Goal: Task Accomplishment & Management: Use online tool/utility

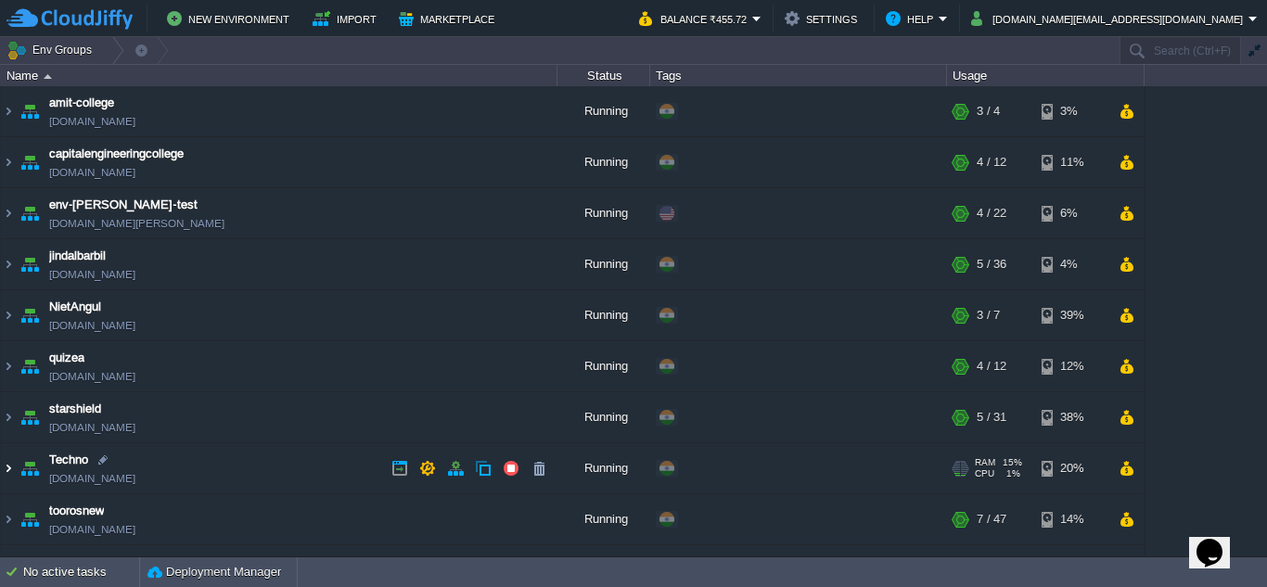
click at [3, 468] on img at bounding box center [8, 468] width 15 height 50
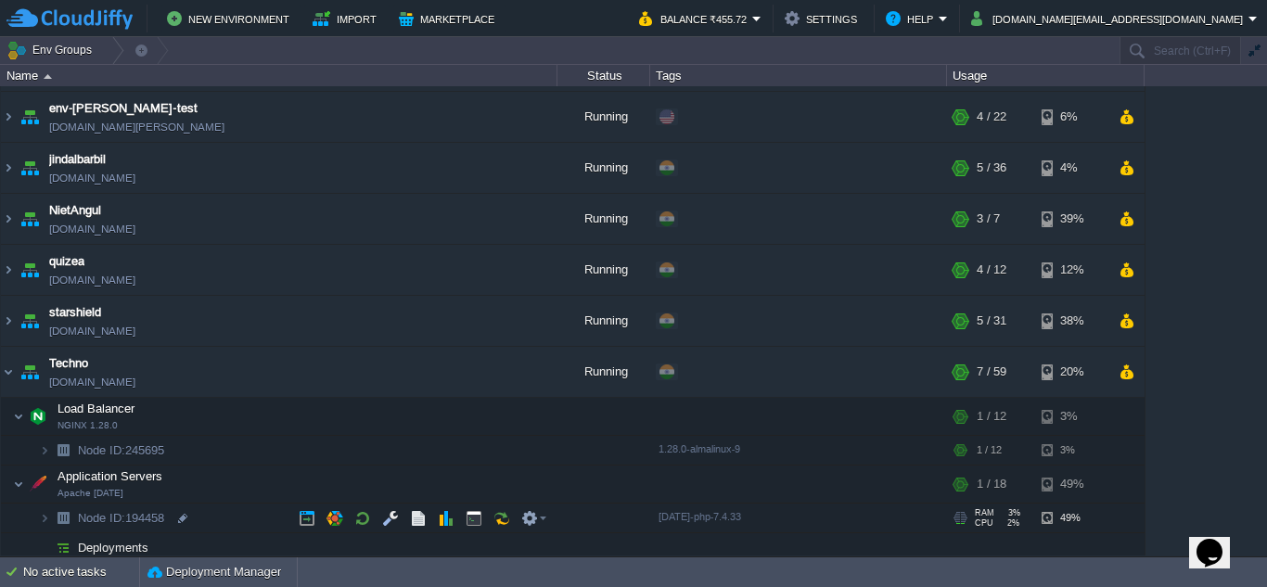
scroll to position [185, 0]
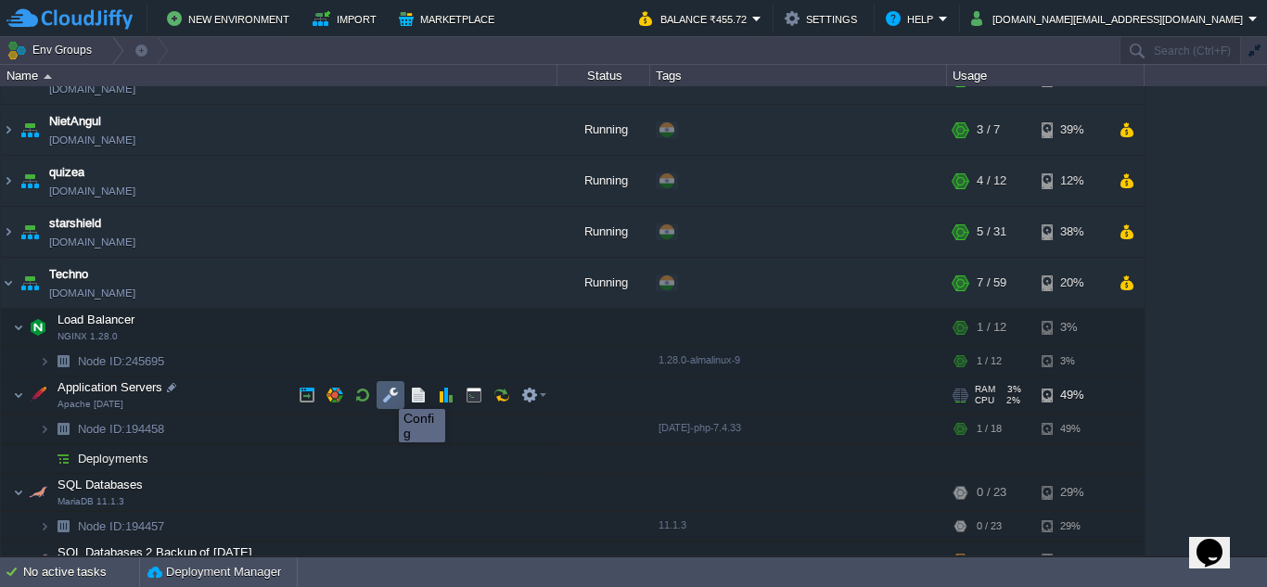
click at [386, 392] on button "button" at bounding box center [390, 395] width 17 height 17
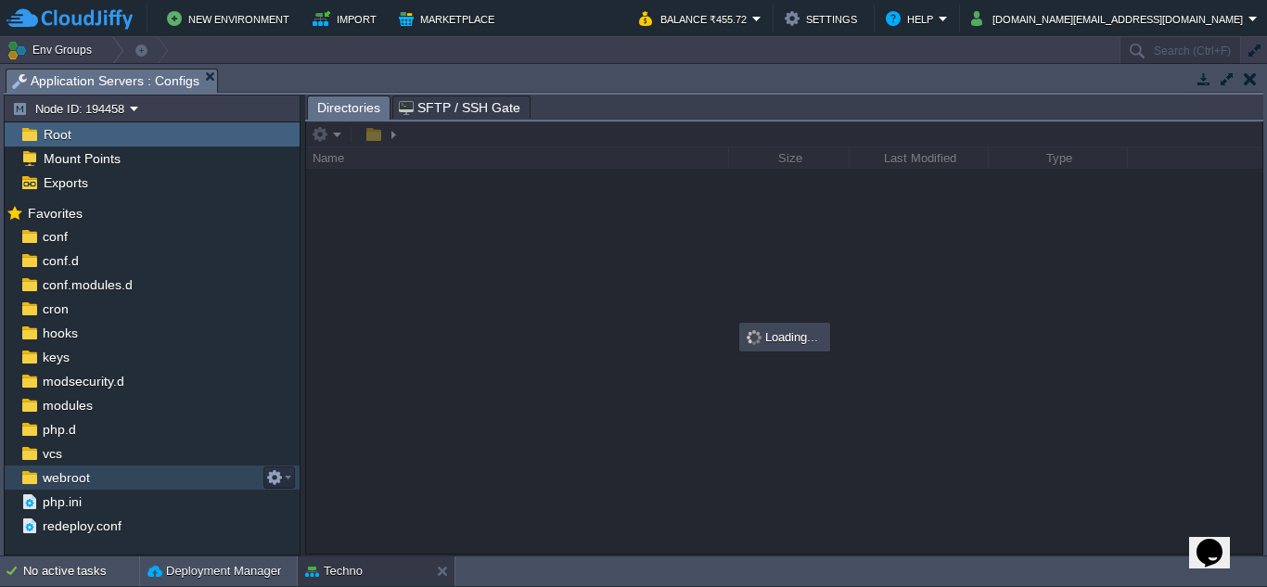
click at [61, 476] on span "webroot" at bounding box center [66, 477] width 54 height 17
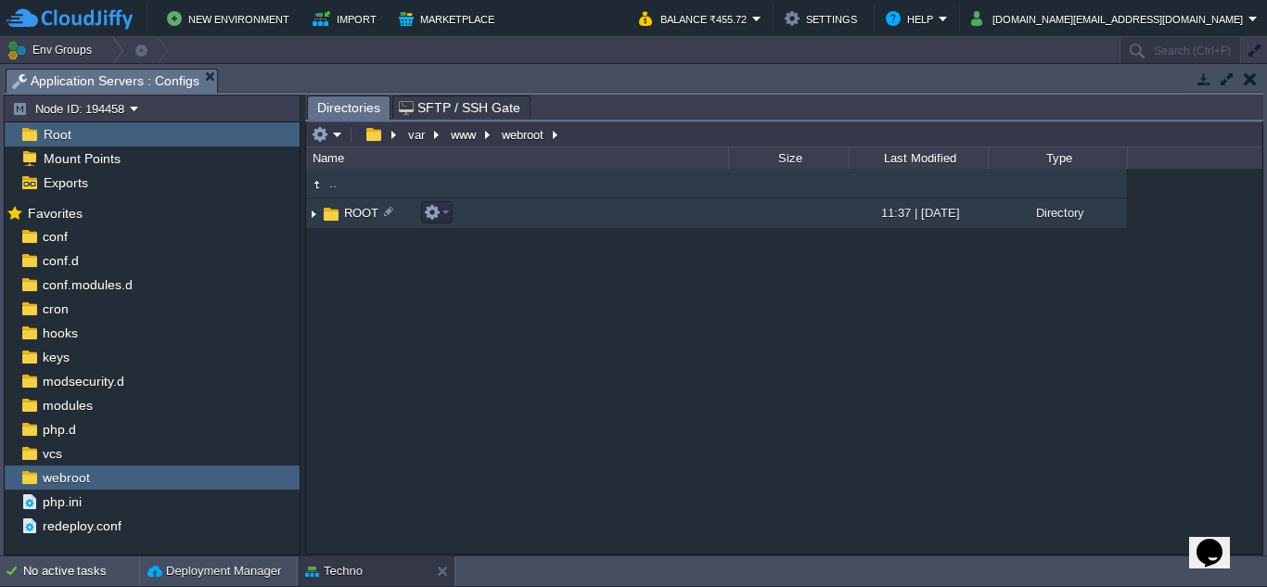
click at [312, 216] on img at bounding box center [313, 213] width 15 height 29
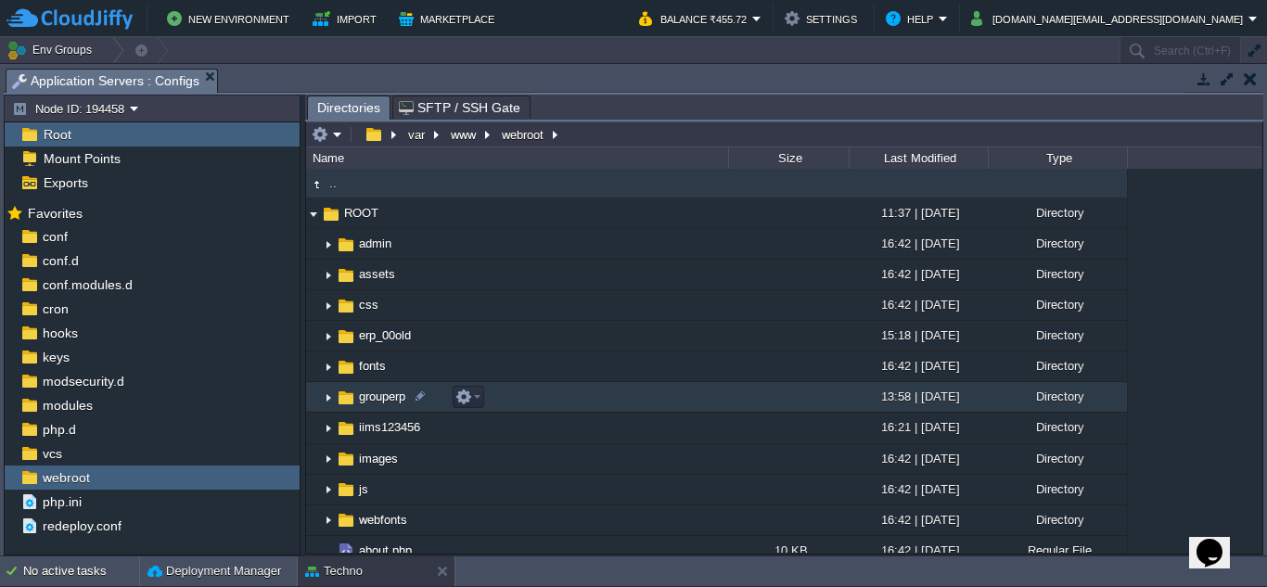
click at [325, 399] on img at bounding box center [328, 397] width 15 height 29
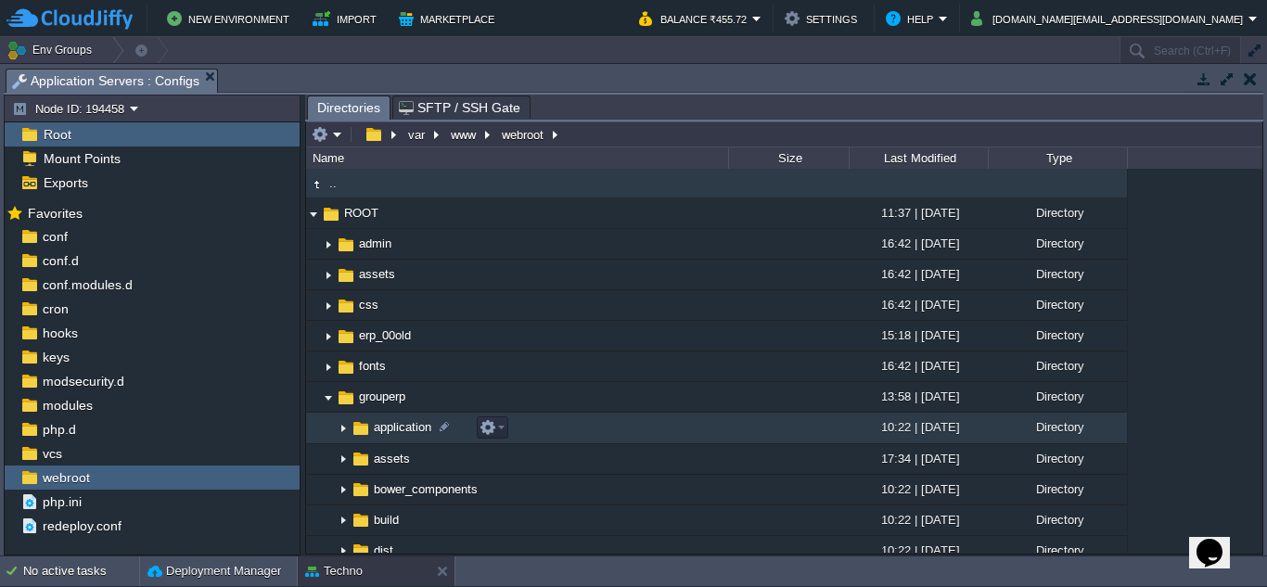
click at [341, 430] on img at bounding box center [343, 429] width 15 height 29
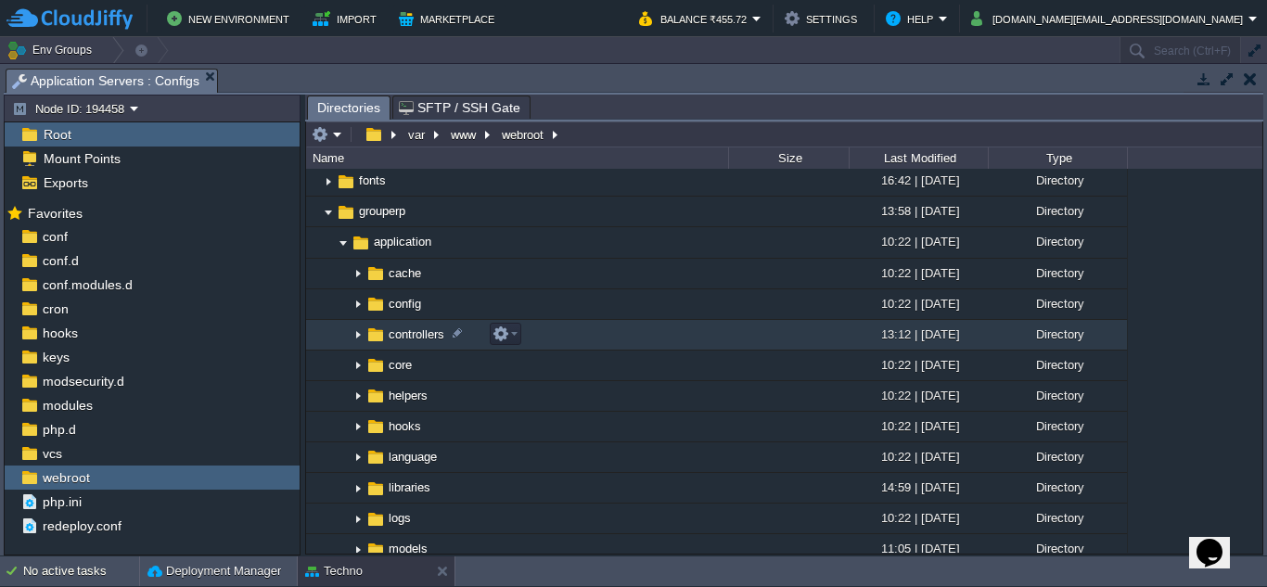
click at [355, 336] on img at bounding box center [358, 335] width 15 height 29
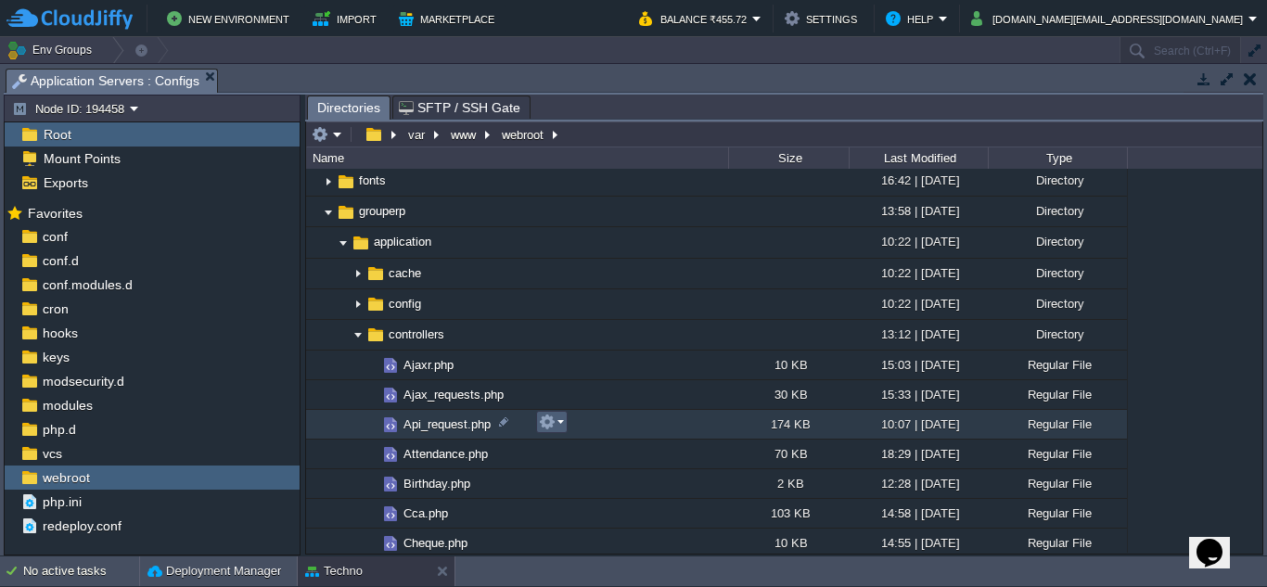
click at [559, 426] on em at bounding box center [551, 422] width 25 height 17
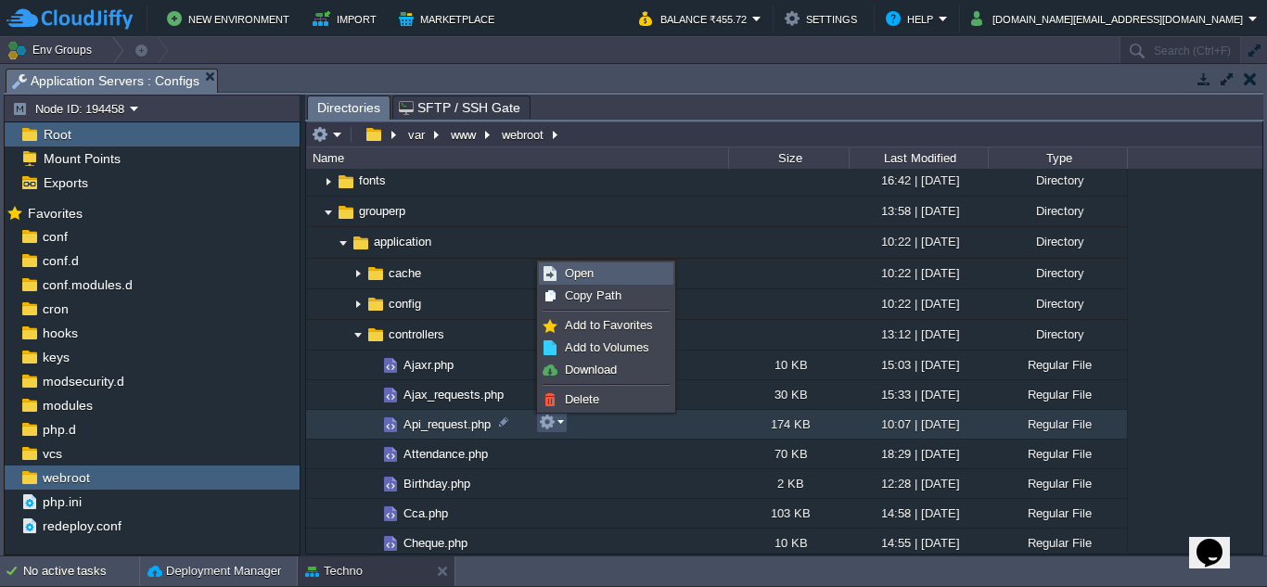
click at [594, 279] on link "Open" at bounding box center [606, 273] width 133 height 20
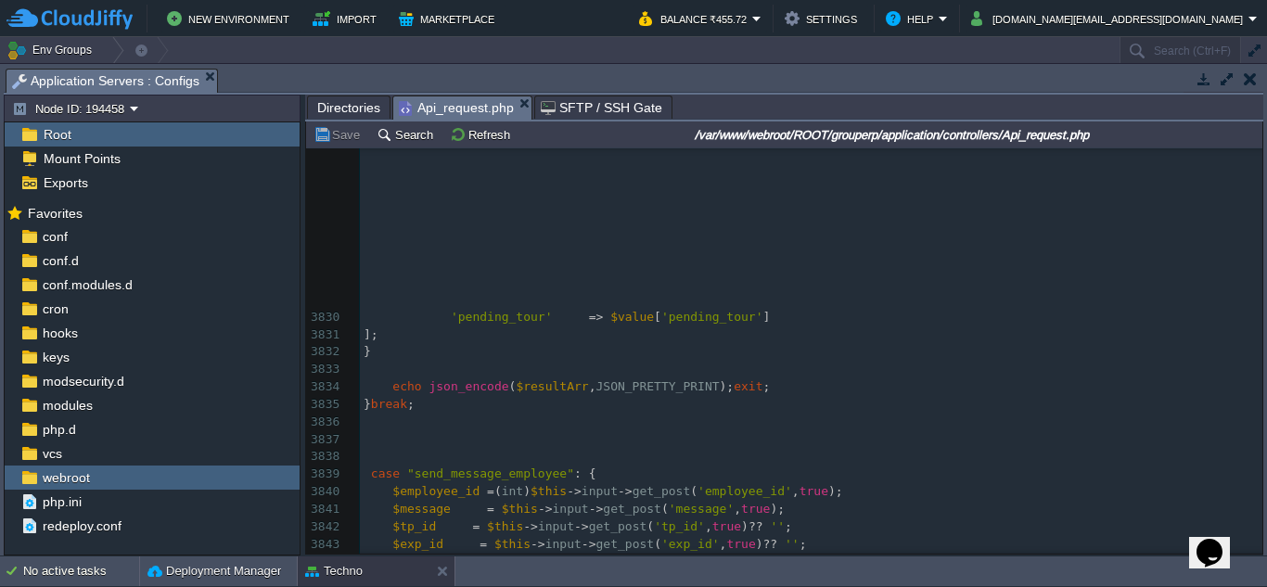
scroll to position [69862, 0]
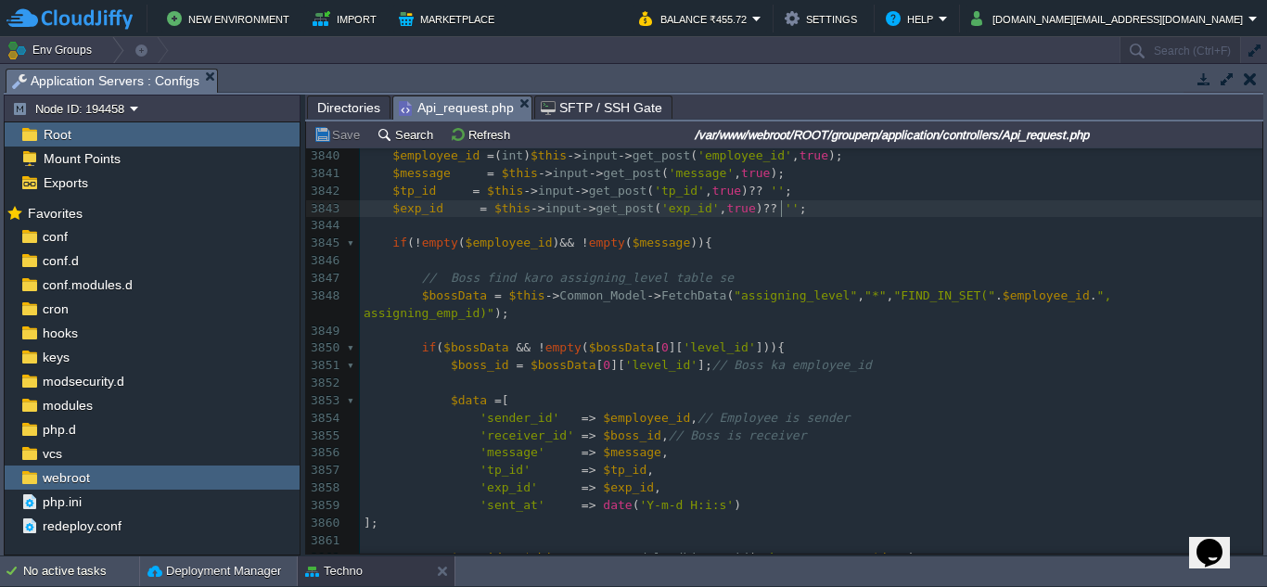
click at [806, 216] on pre "$exp_id = $this -> input -> get_post ( 'exp_id' , true ) ?? '' ;" at bounding box center [811, 209] width 902 height 18
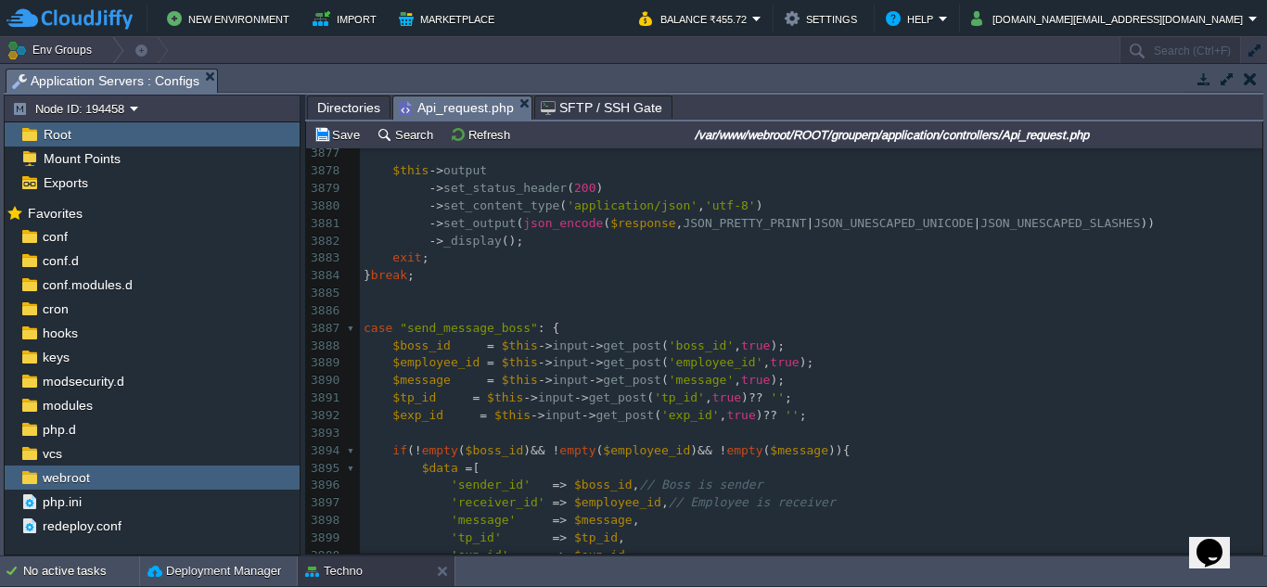
click at [794, 418] on pre "$exp_id = $this -> input -> get_post ( 'exp_id' , true ) ?? '' ;" at bounding box center [811, 416] width 902 height 18
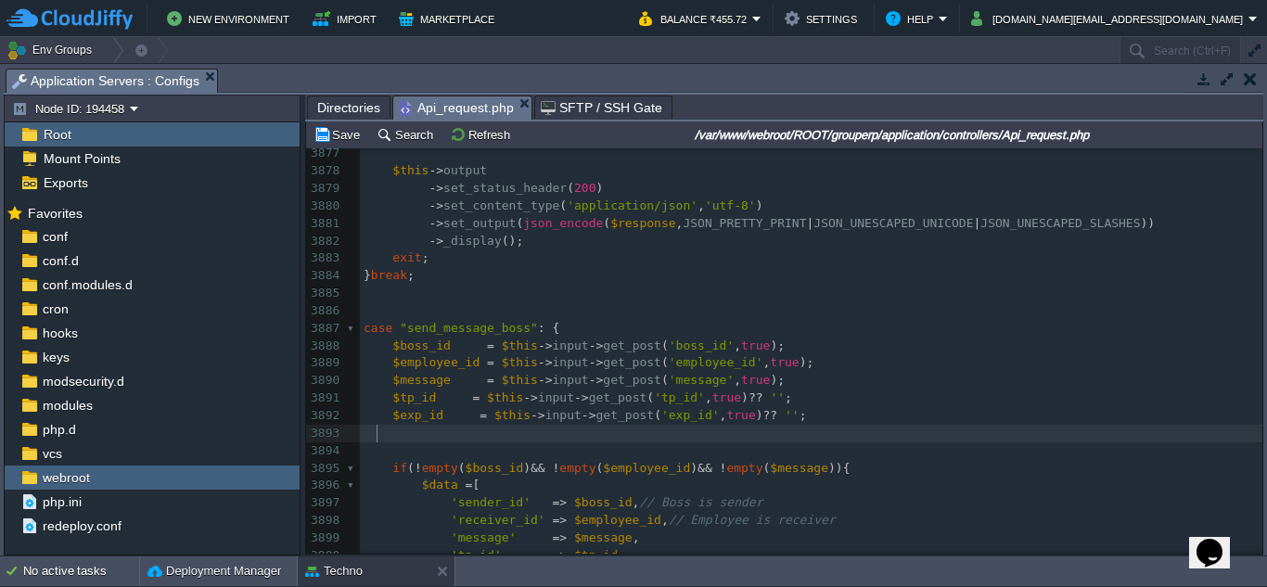
paste textarea
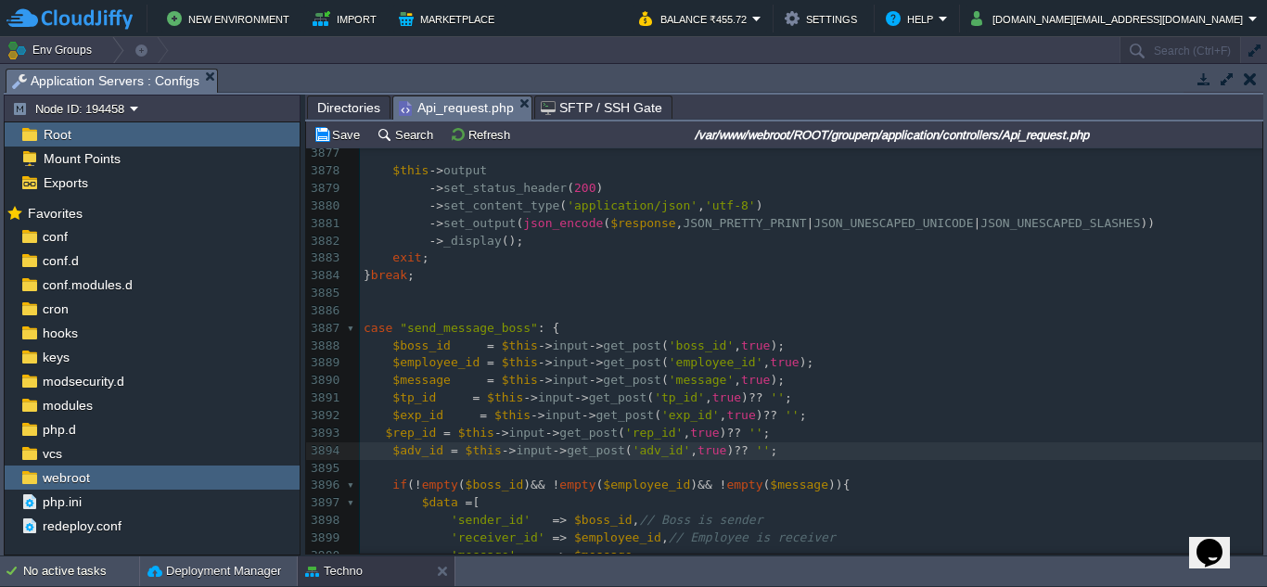
click at [385, 438] on div "xxxxxxxxxx $adv_id = $this -> input -> get_post ( 'adv_id' , true ) ?? '' ; 386…" at bounding box center [811, 363] width 902 height 786
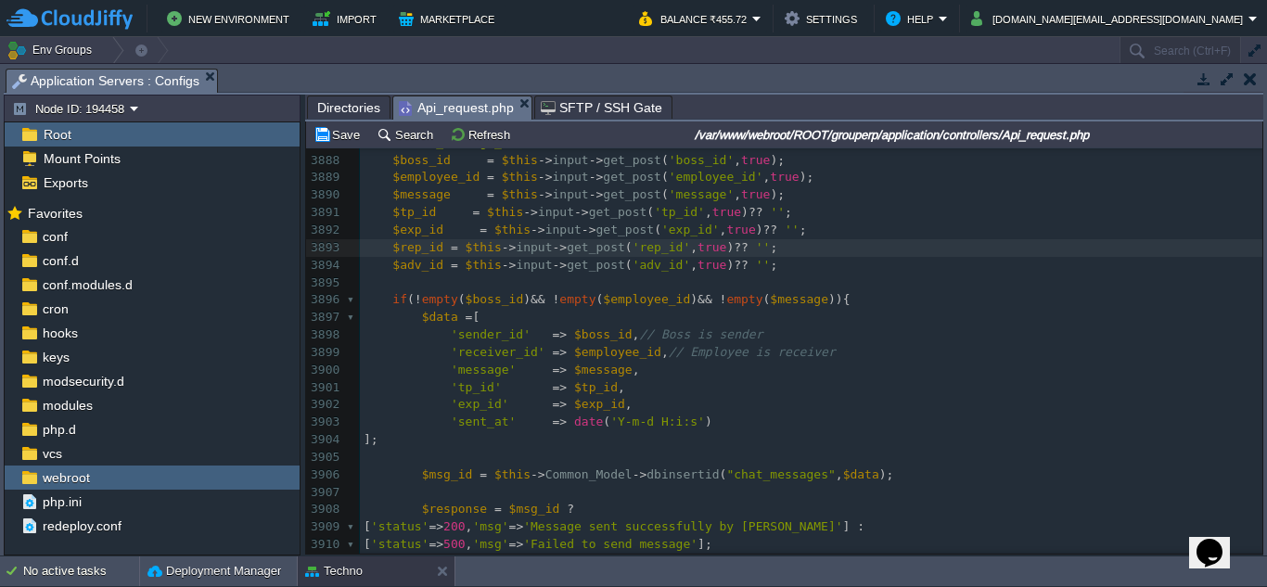
click at [618, 405] on pre "'exp_id' => $exp_id ," at bounding box center [811, 405] width 902 height 18
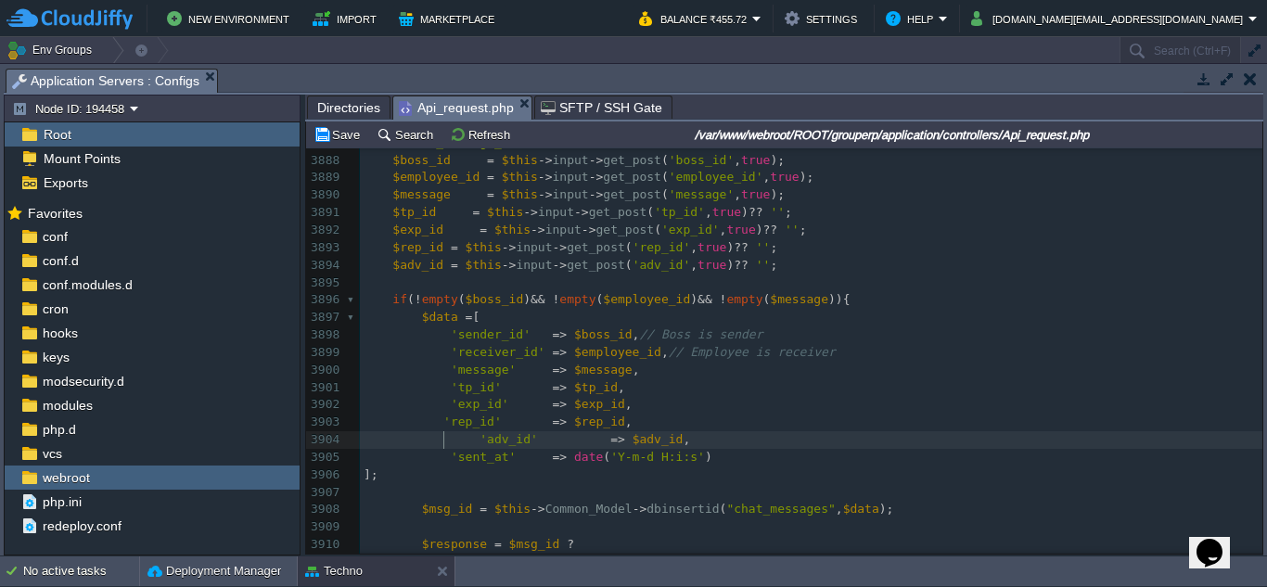
click at [442, 443] on div "xxxxxxxxxx $adv_id = $this -> input -> get_post ( 'adv_id' , true ) ?? '' ; 386…" at bounding box center [811, 265] width 902 height 961
click at [436, 423] on div "xxxxxxxxxx $adv_id = $this -> input -> get_post ( 'adv_id' , true ) ?? '' ; 386…" at bounding box center [811, 265] width 902 height 961
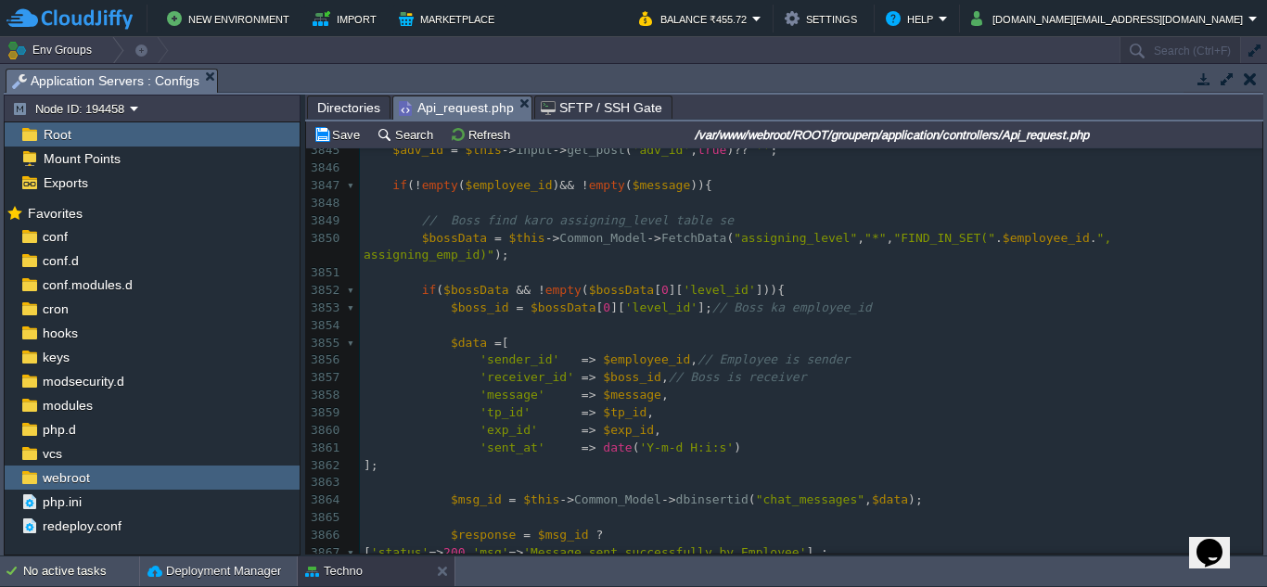
click at [658, 422] on pre "'exp_id' => $exp_id ," at bounding box center [811, 431] width 902 height 18
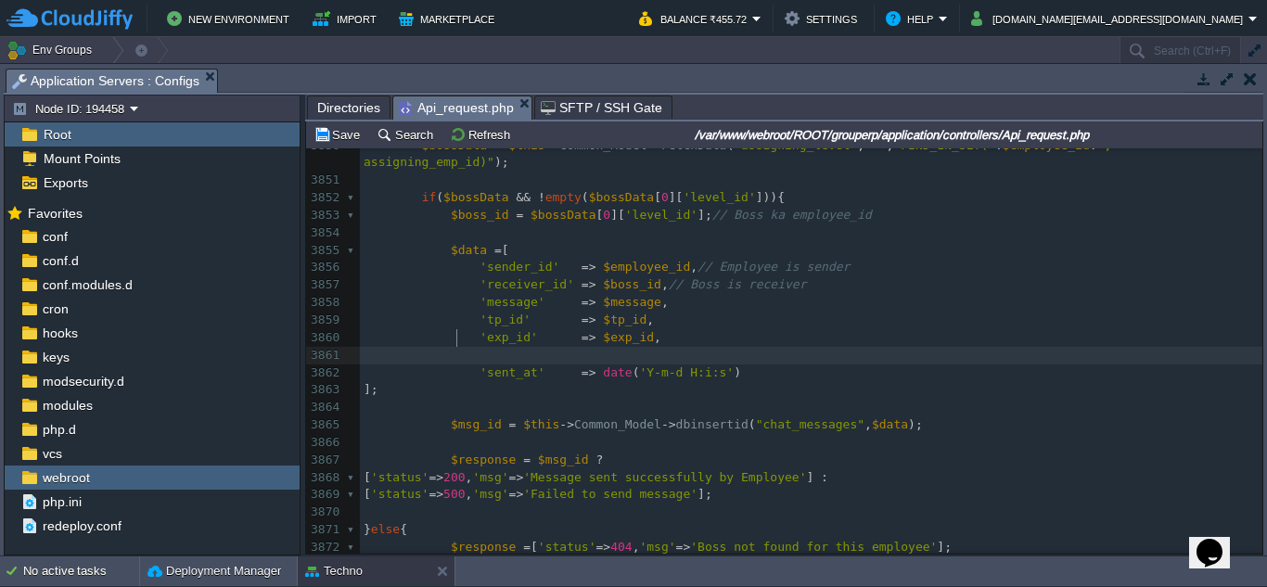
paste textarea
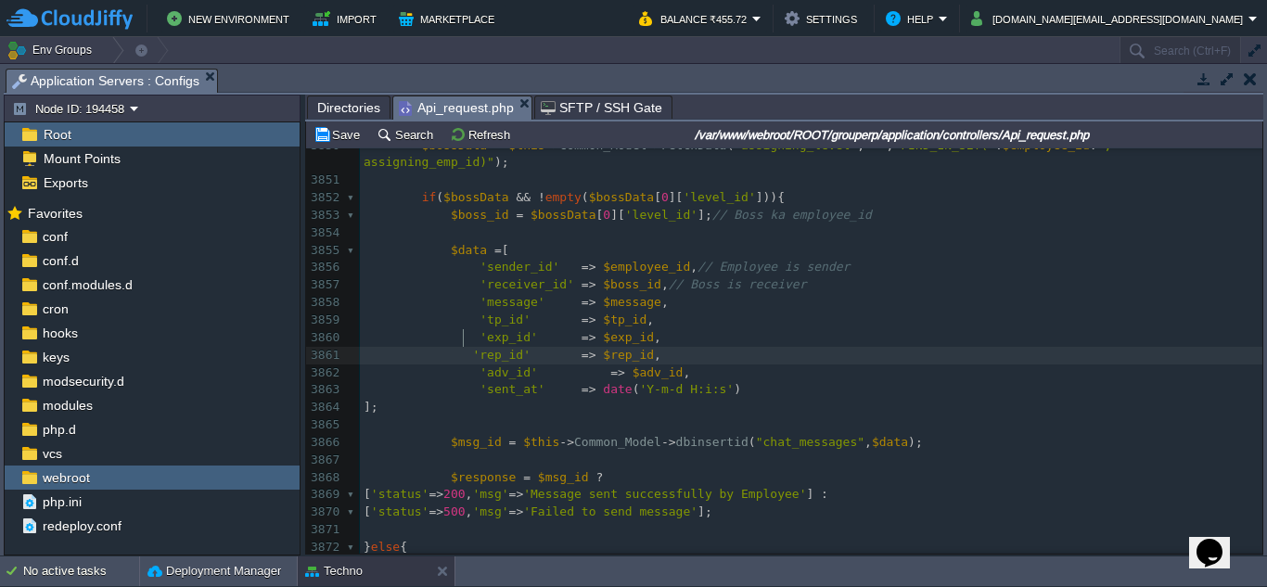
click at [462, 348] on span at bounding box center [418, 355] width 109 height 14
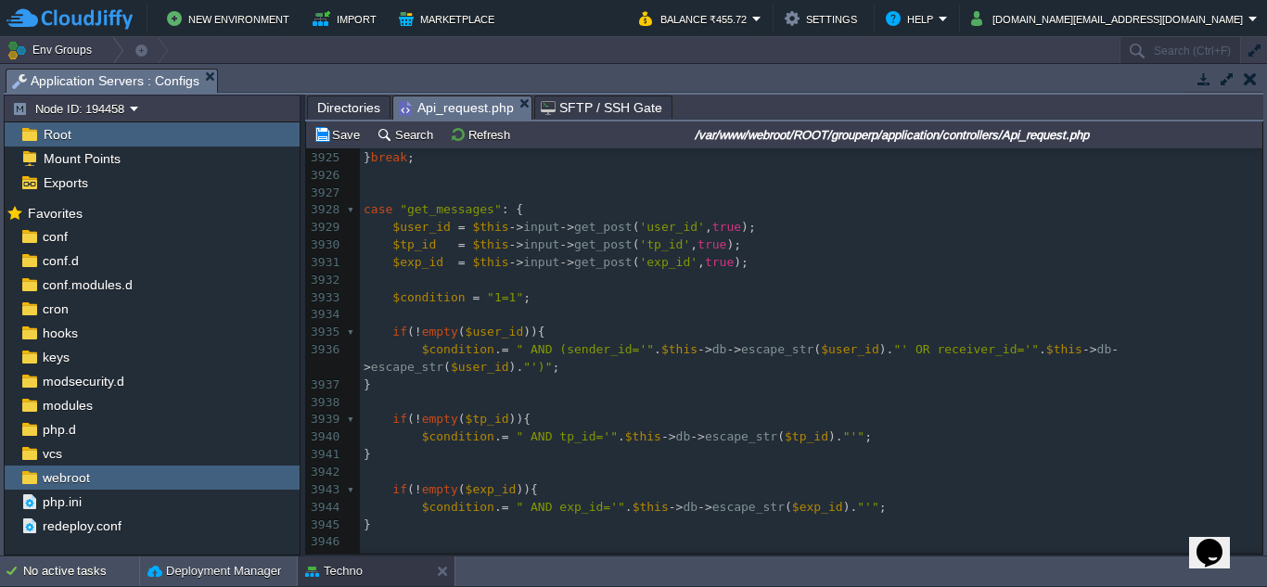
click at [737, 265] on pre "$exp_id = $this -> input -> get_post ( 'exp_id' , true );" at bounding box center [811, 263] width 902 height 18
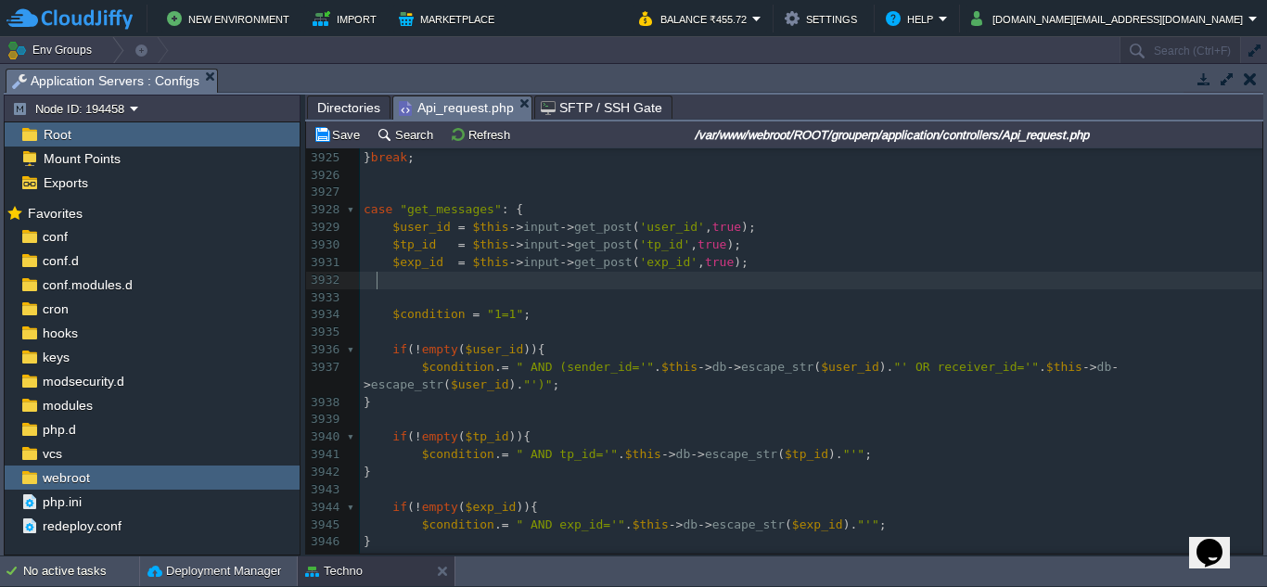
paste textarea
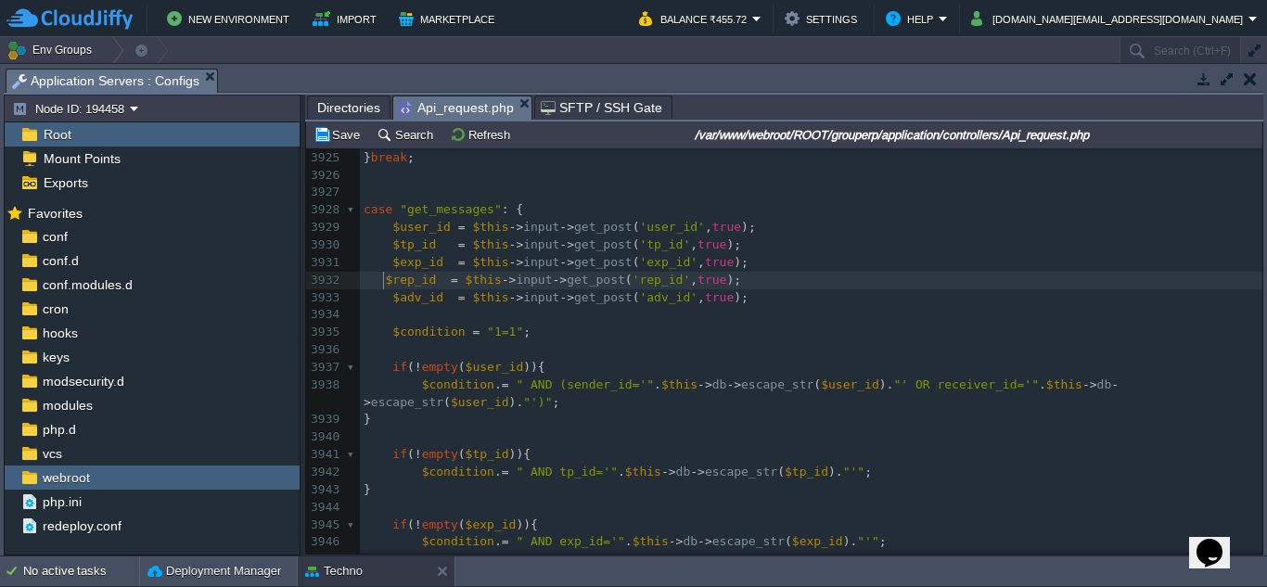
click at [385, 285] on div "xxxxxxxxxx 'rep_id' => $rep_id , 3914 [ 'status' => 500 , 'msg' => 'Failed to s…" at bounding box center [811, 411] width 902 height 909
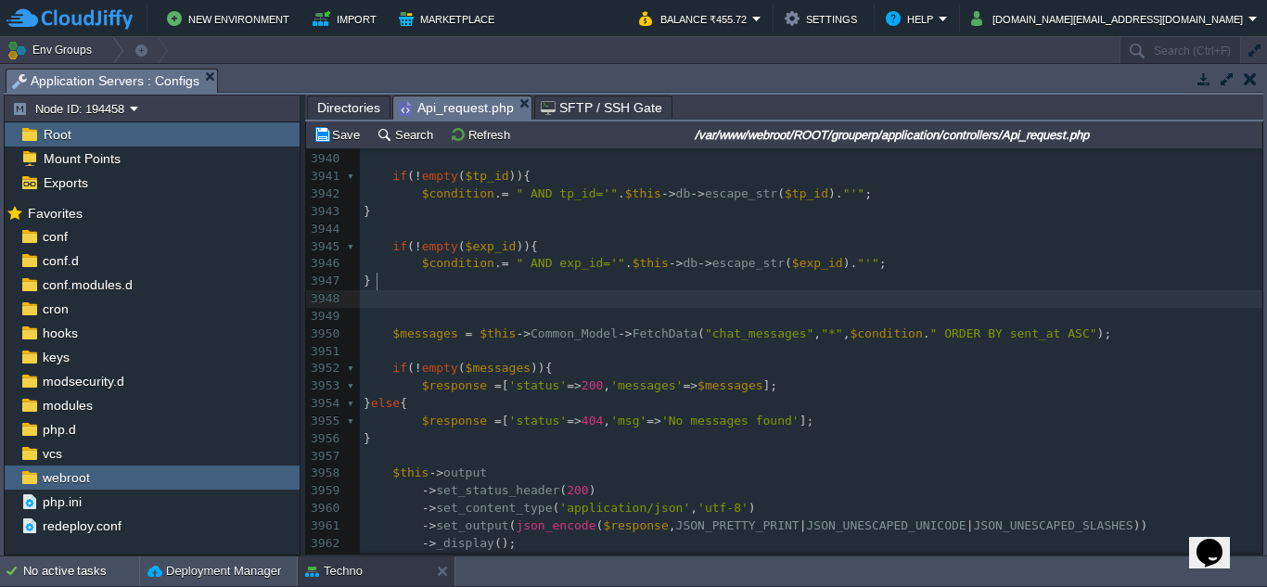
paste textarea
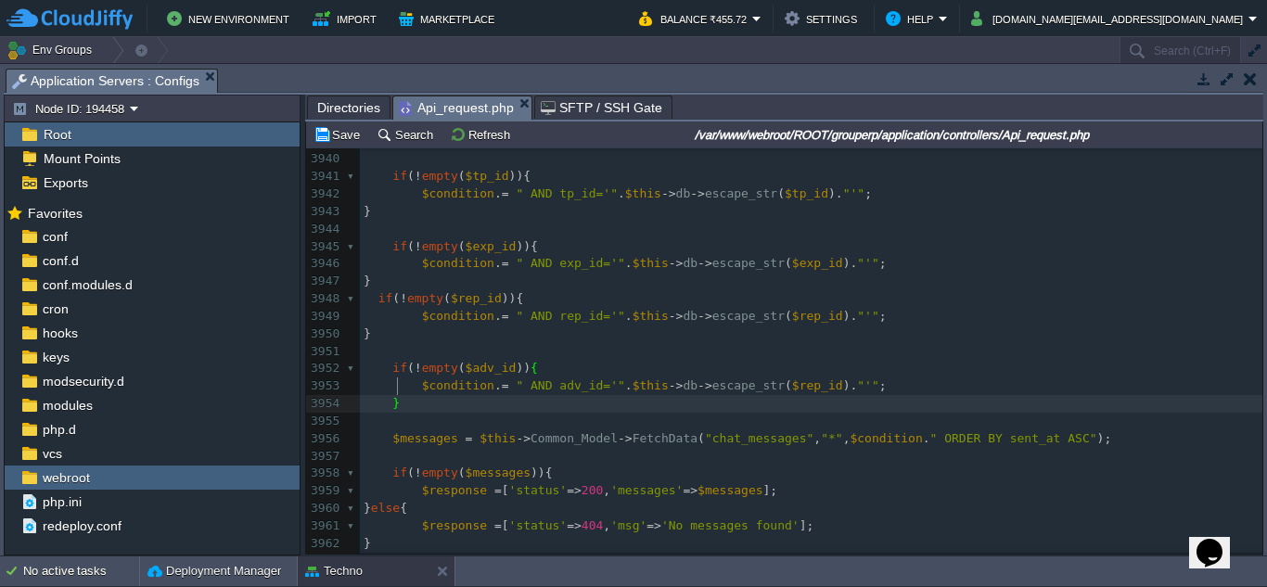
click at [371, 288] on div "xxxxxxxxxx 'rep_id' => $rep_id , 3914 [ 'status' => 500 , 'msg' => 'Failed to s…" at bounding box center [811, 290] width 902 height 1223
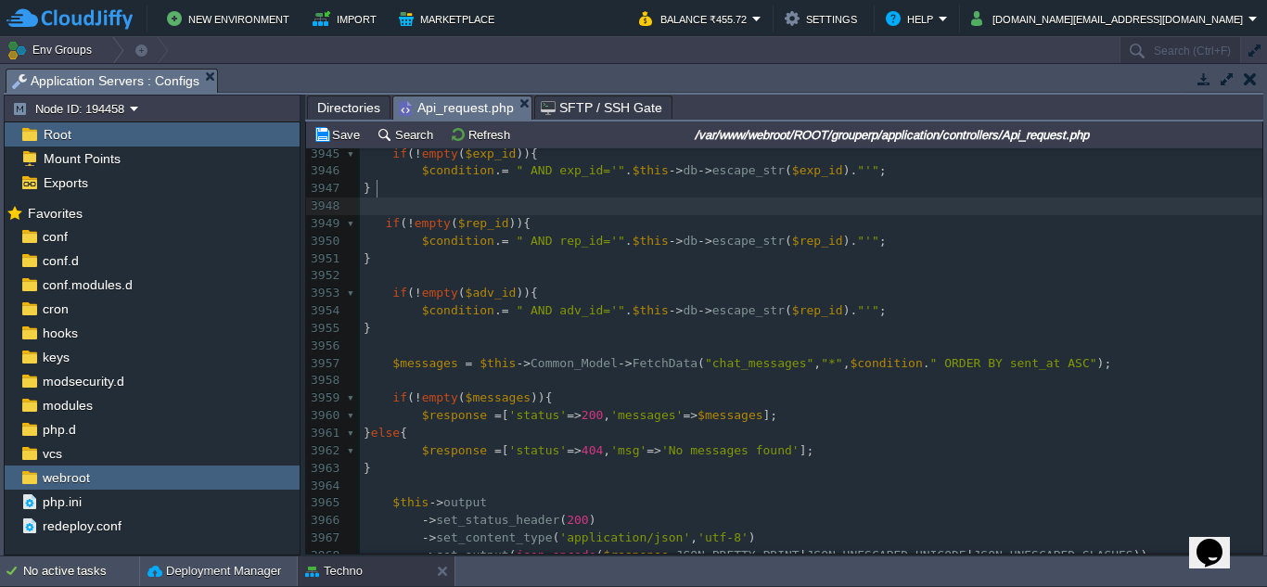
click at [702, 338] on pre at bounding box center [811, 347] width 902 height 18
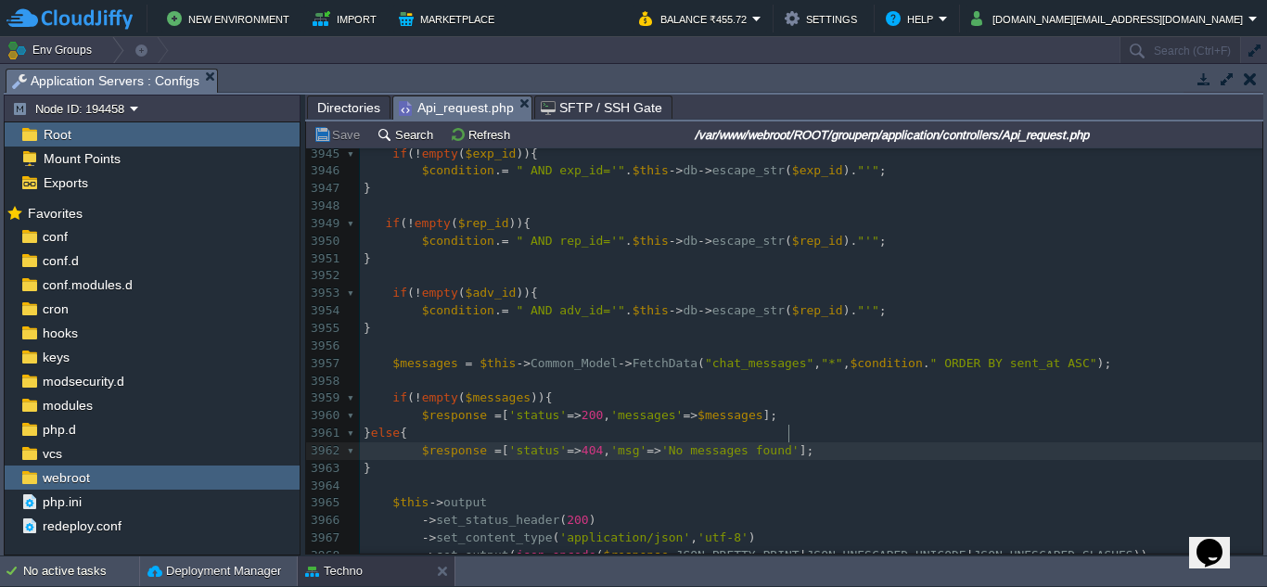
click at [819, 442] on pre "$response = [ 'status' => 404 , 'msg' => 'No messages found' ];" at bounding box center [811, 451] width 902 height 18
click at [900, 407] on pre "$response = [ 'status' => 200 , 'messages' => $messages ];" at bounding box center [811, 416] width 902 height 18
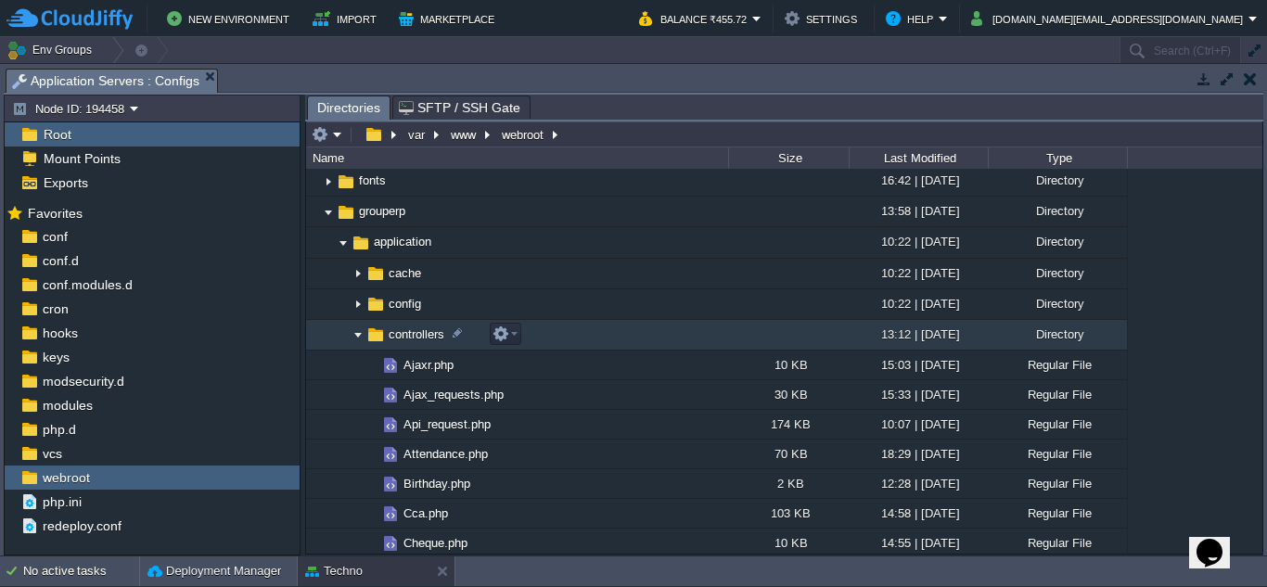
click at [358, 333] on img at bounding box center [358, 335] width 15 height 29
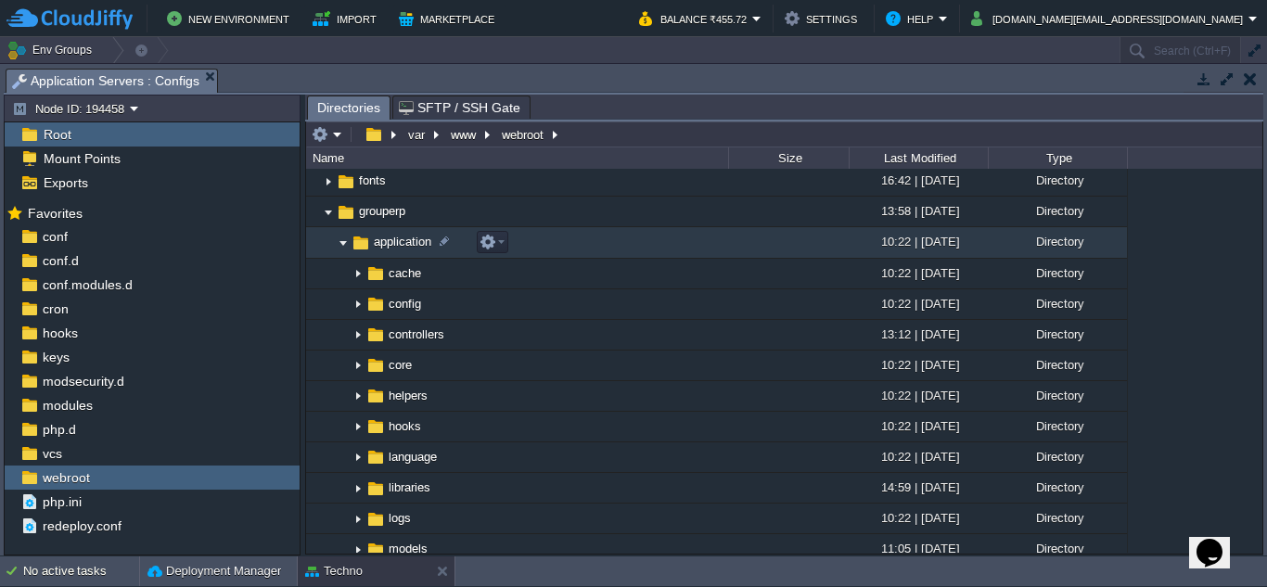
click at [350, 243] on img at bounding box center [343, 243] width 15 height 29
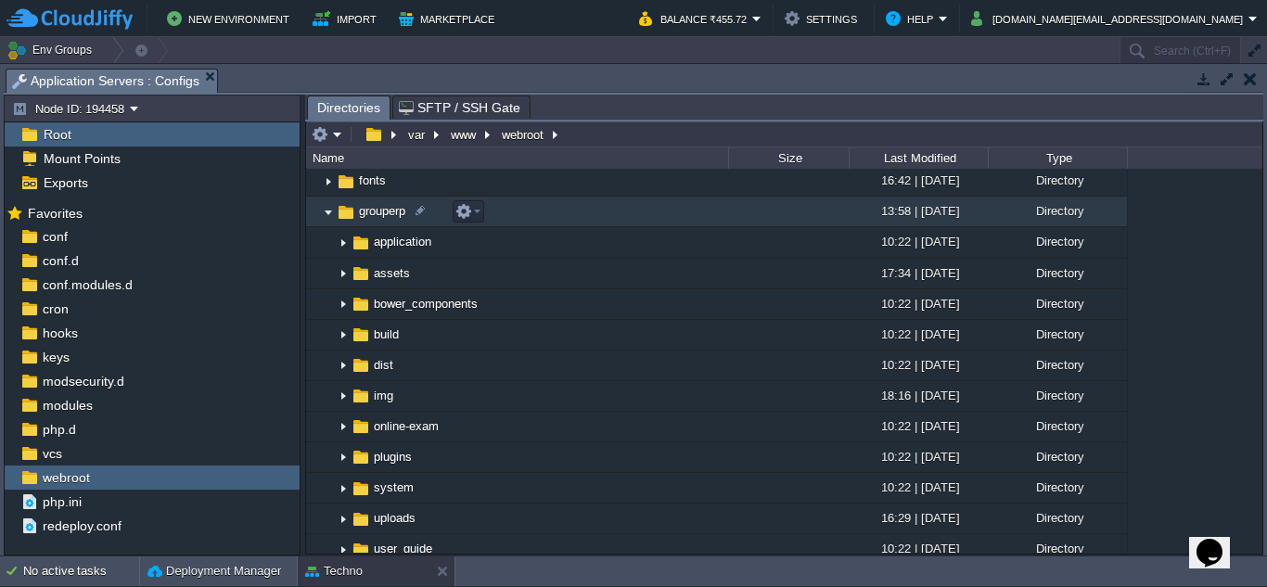
click at [329, 211] on img at bounding box center [328, 212] width 15 height 29
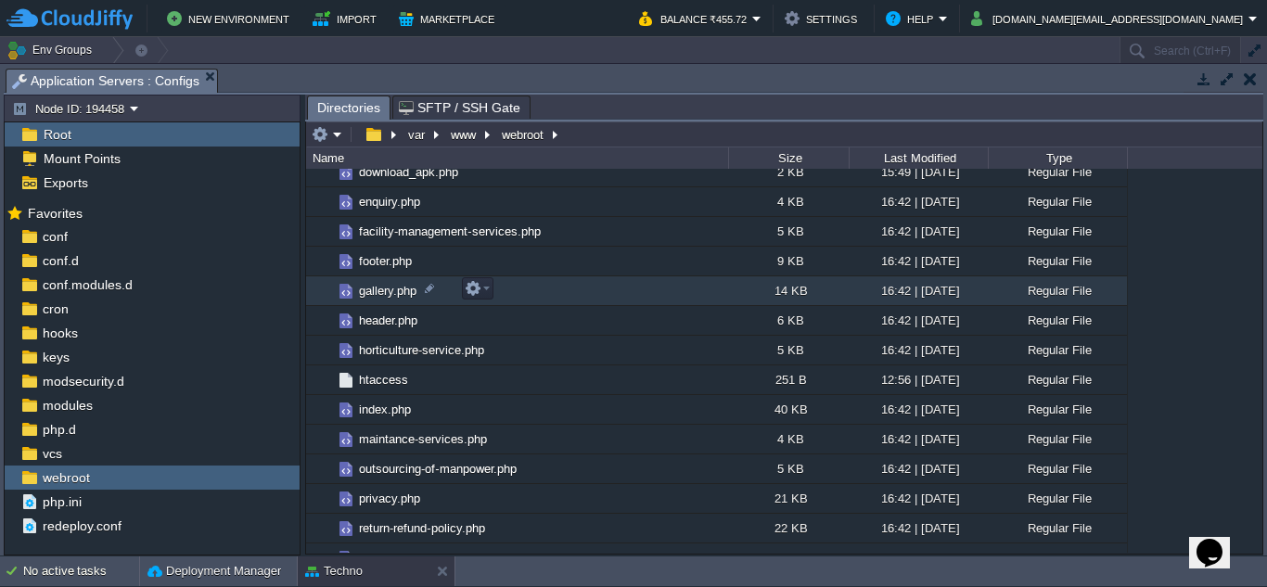
scroll to position [371, 0]
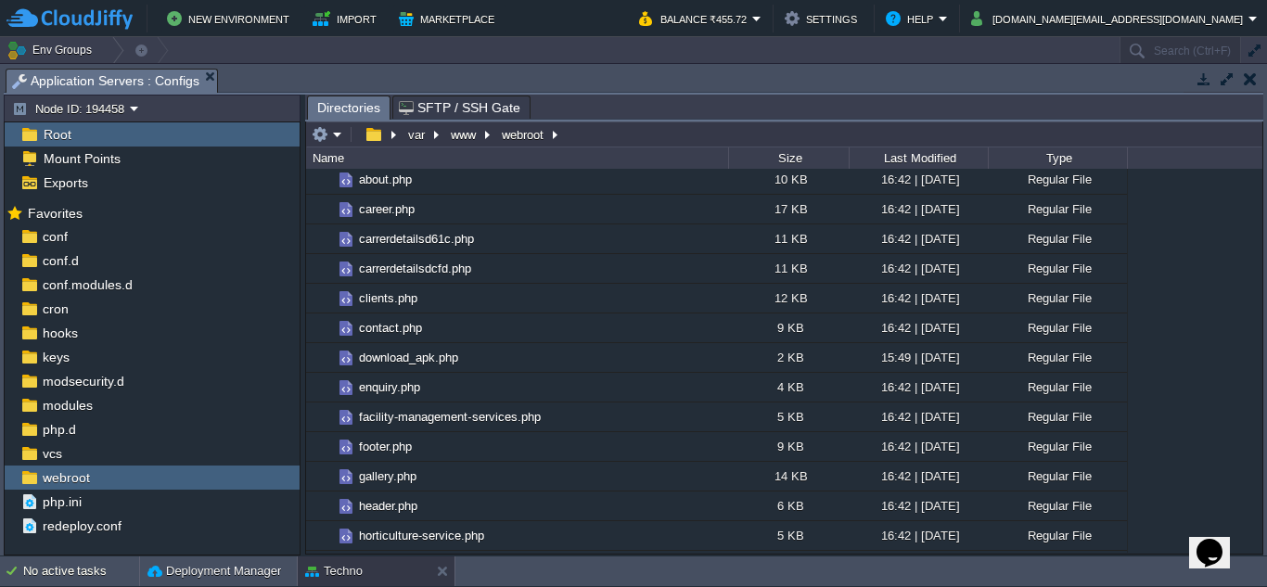
click at [1253, 81] on button "button" at bounding box center [1250, 78] width 13 height 17
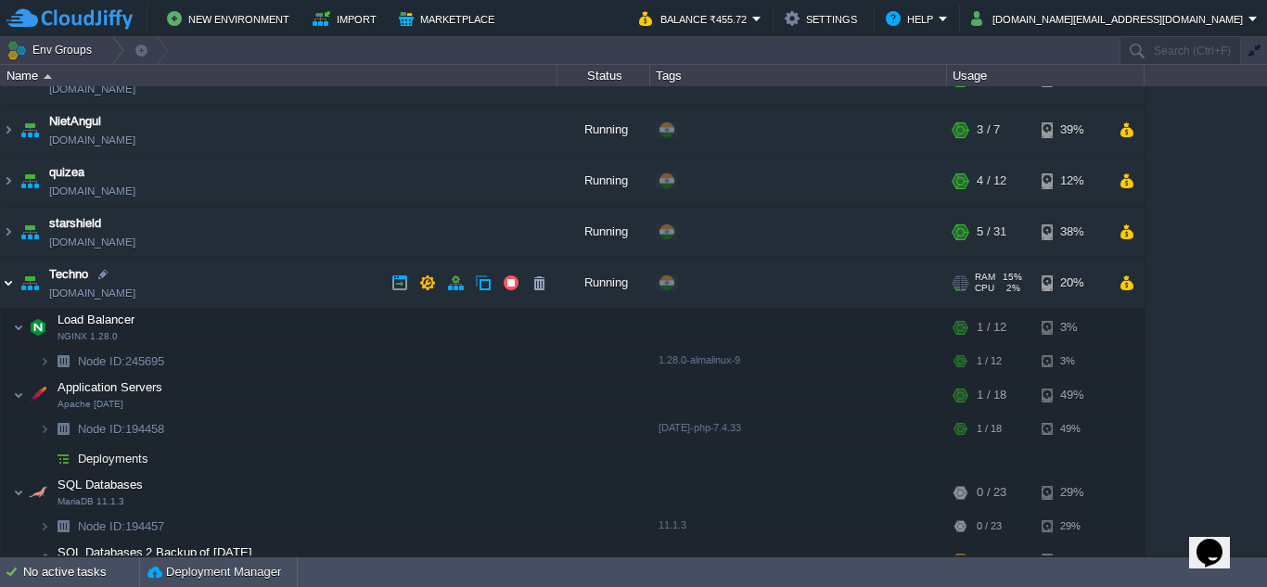
click at [5, 287] on img at bounding box center [8, 283] width 15 height 50
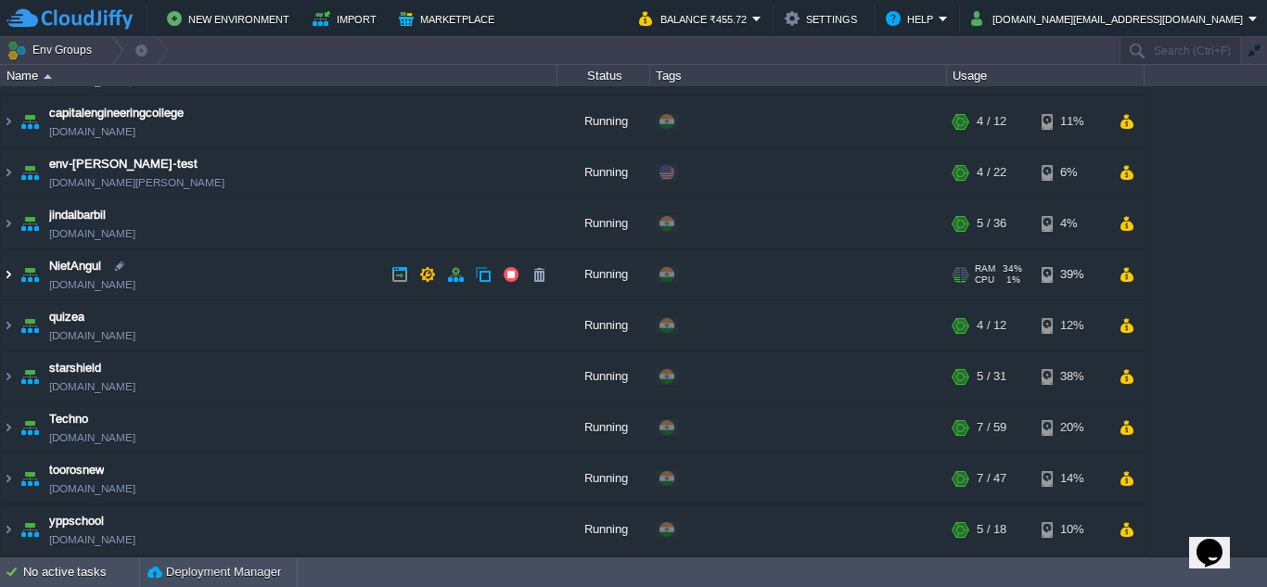
scroll to position [41, 0]
